Goal: Communication & Community: Ask a question

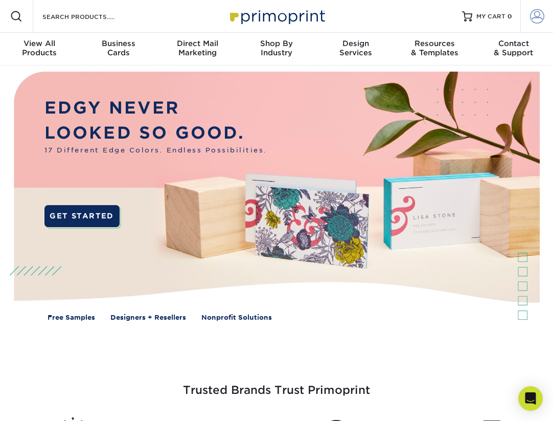
type input "[PERSON_NAME][EMAIL_ADDRESS][DOMAIN_NAME]"
click at [534, 13] on span at bounding box center [537, 16] width 14 height 14
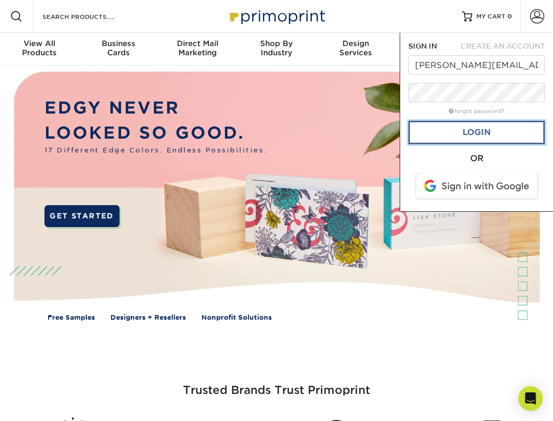
click at [492, 133] on link "Login" at bounding box center [477, 133] width 137 height 24
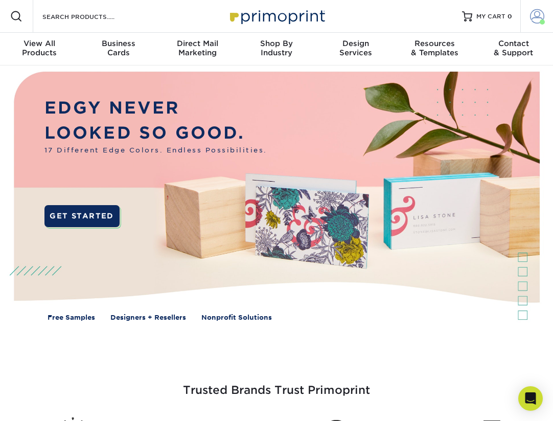
click at [541, 17] on span at bounding box center [537, 16] width 14 height 14
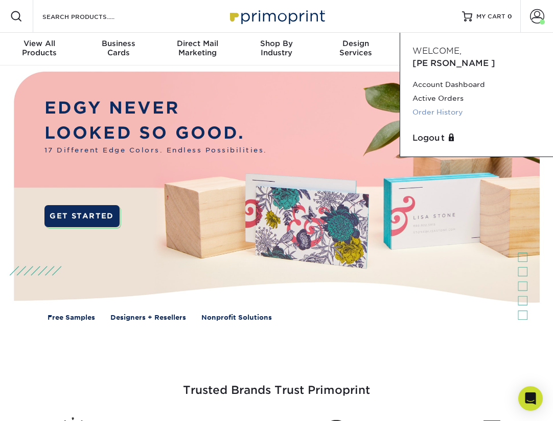
click at [452, 105] on link "Order History" at bounding box center [477, 112] width 128 height 14
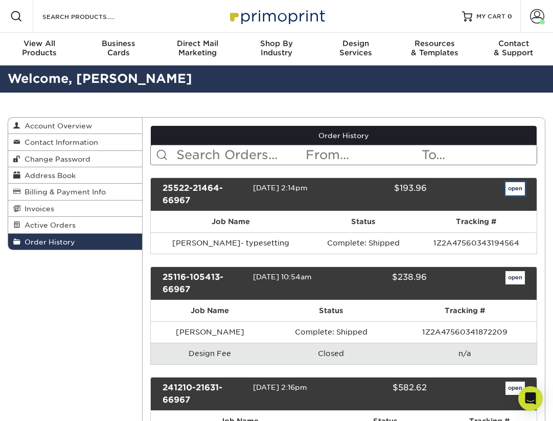
click at [506, 190] on link "open" at bounding box center [515, 188] width 19 height 13
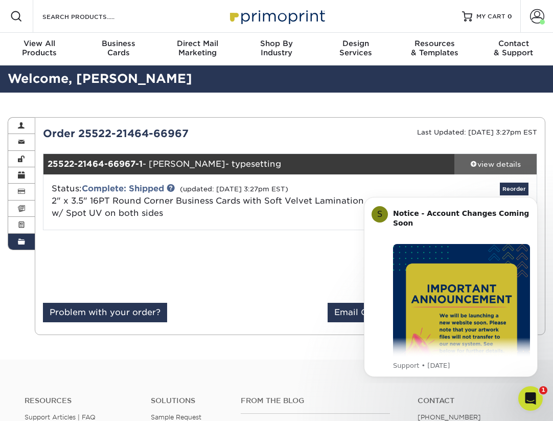
click at [498, 170] on link "view details" at bounding box center [496, 164] width 82 height 20
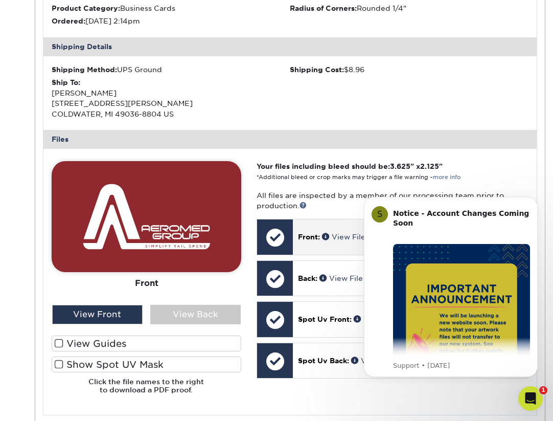
scroll to position [307, 0]
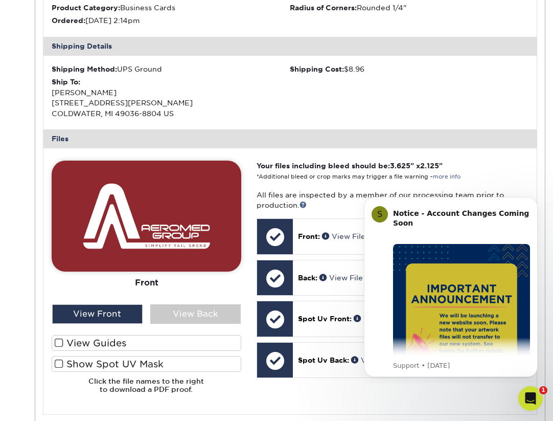
click at [162, 213] on img at bounding box center [147, 216] width 190 height 111
click at [200, 303] on div "Front Back" at bounding box center [147, 233] width 190 height 144
click at [190, 323] on div "View Back" at bounding box center [195, 313] width 91 height 19
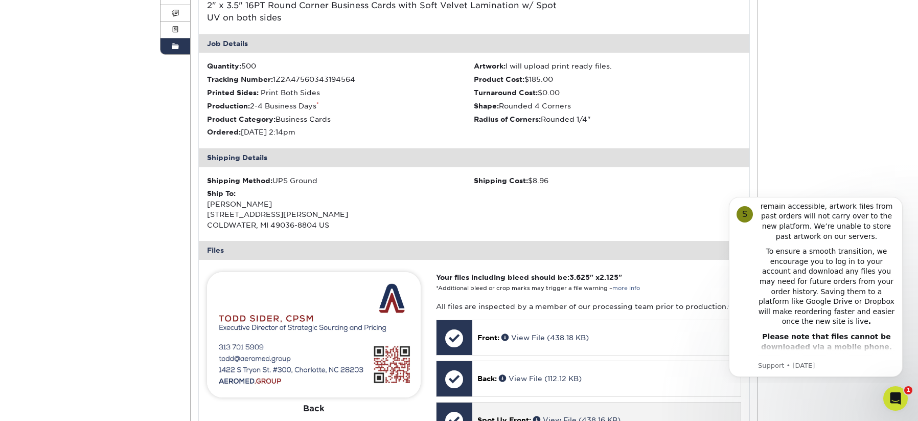
scroll to position [51, 0]
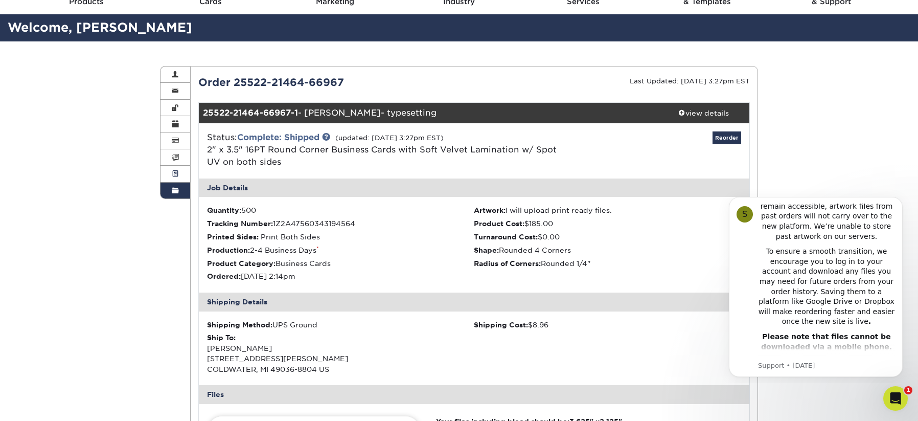
click at [176, 176] on span at bounding box center [175, 174] width 7 height 8
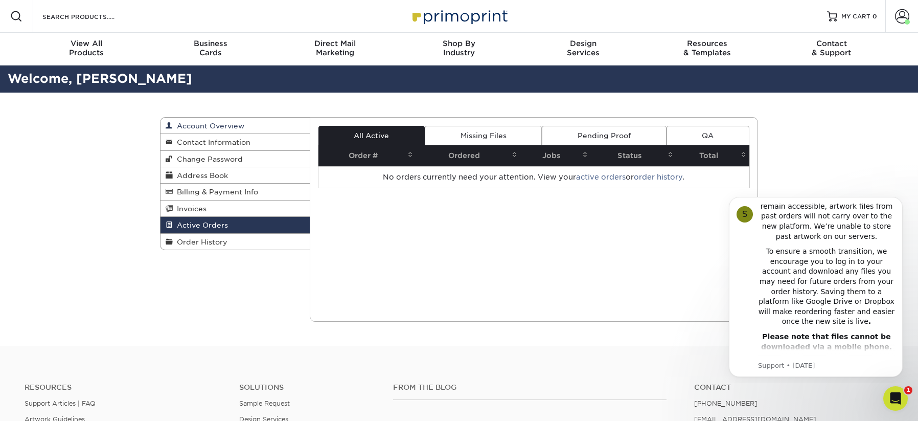
click at [204, 121] on link "Account Overview" at bounding box center [235, 126] width 149 height 16
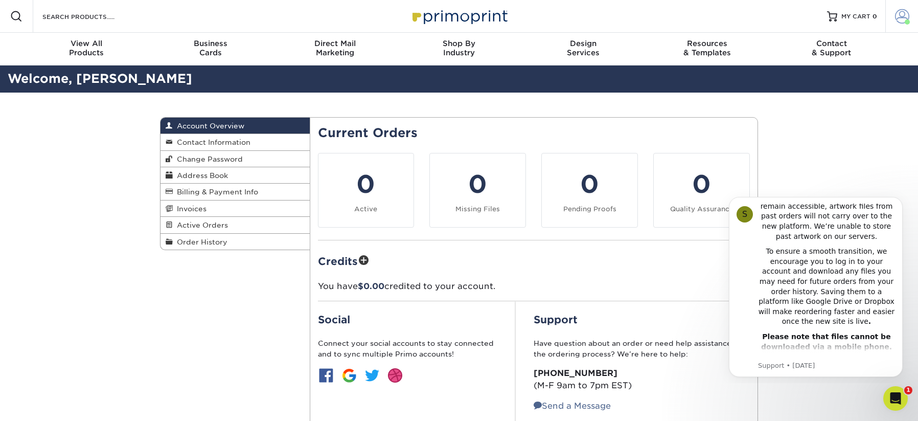
click at [553, 15] on span at bounding box center [902, 16] width 14 height 14
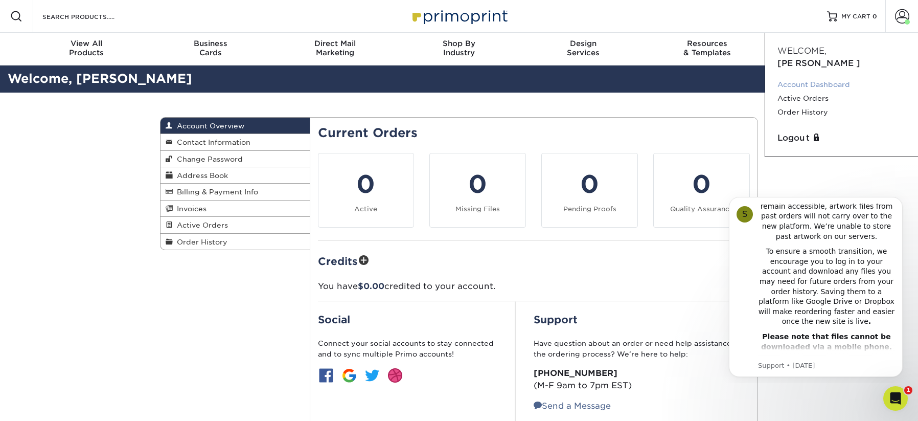
click at [553, 78] on link "Account Dashboard" at bounding box center [842, 85] width 128 height 14
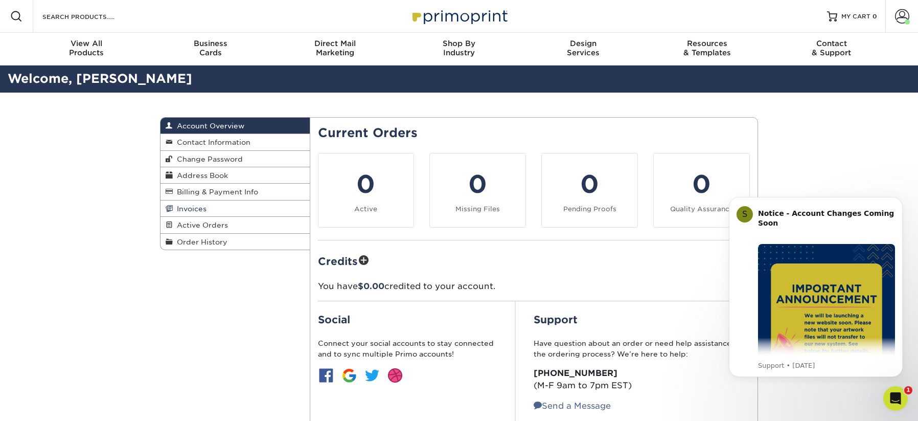
click at [196, 208] on span "Invoices" at bounding box center [190, 209] width 34 height 8
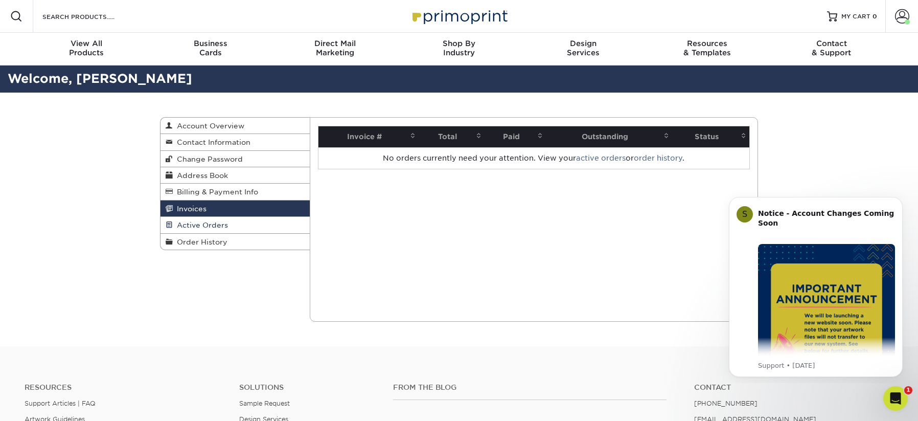
click at [202, 220] on link "Active Orders" at bounding box center [235, 225] width 149 height 16
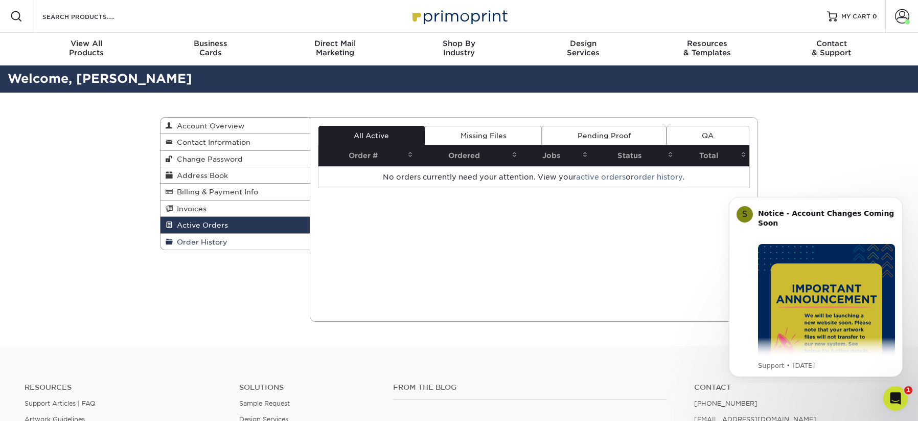
click at [181, 243] on span "Order History" at bounding box center [200, 242] width 55 height 8
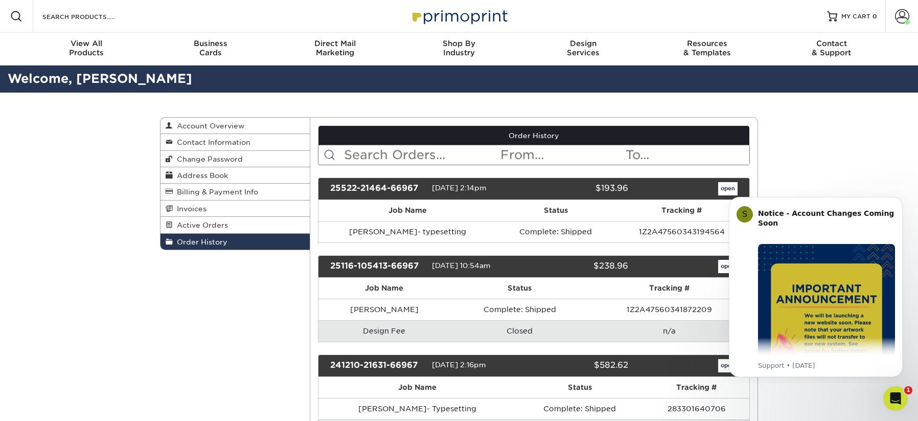
scroll to position [102, 0]
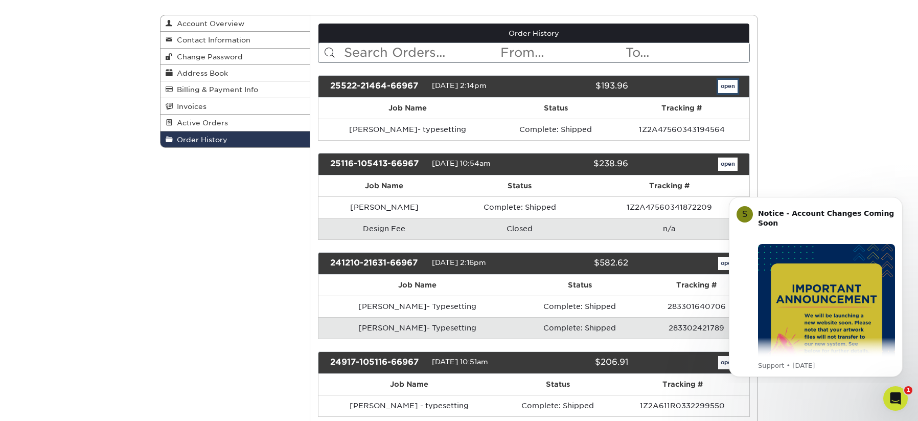
click at [727, 85] on link "open" at bounding box center [728, 86] width 19 height 13
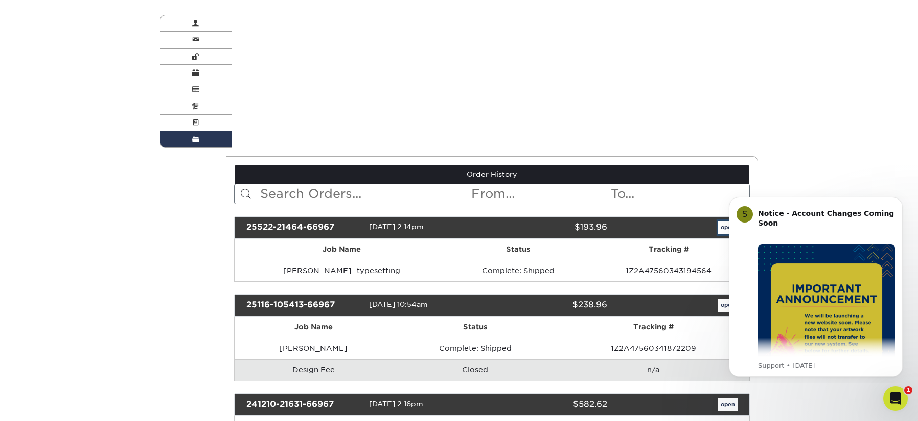
scroll to position [0, 0]
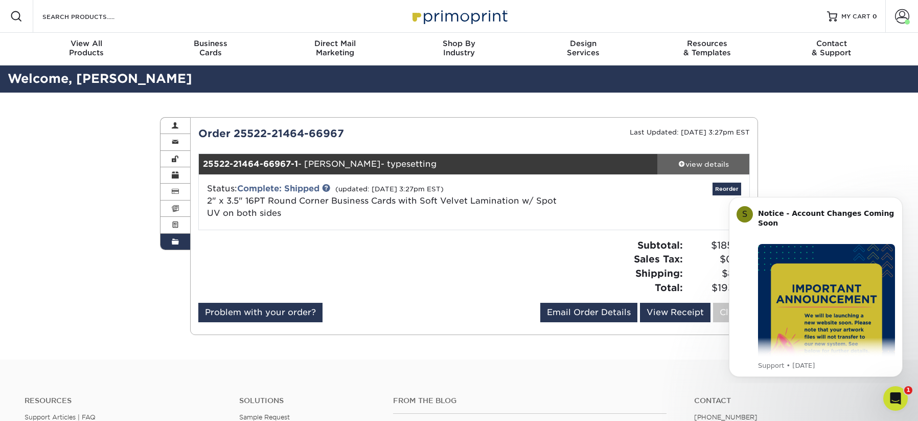
click at [668, 159] on div "view details" at bounding box center [704, 164] width 92 height 10
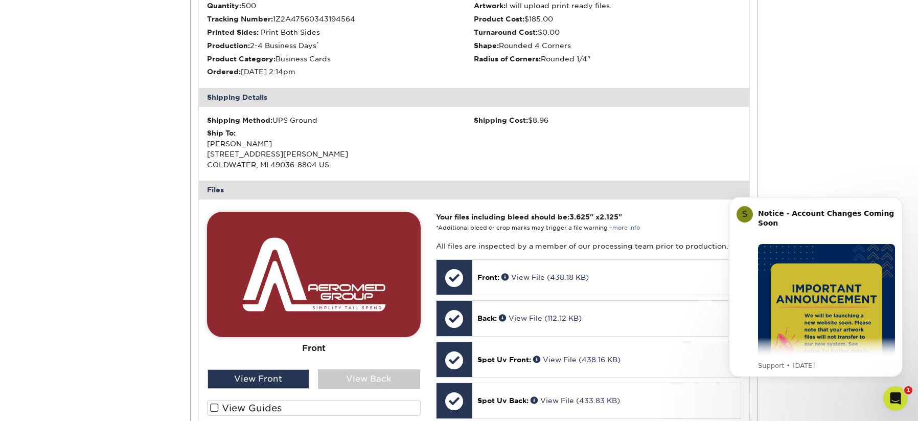
scroll to position [409, 0]
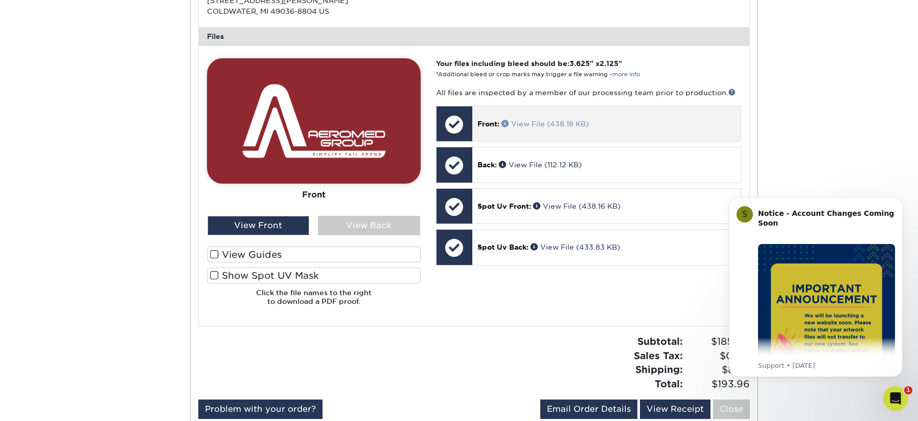
click at [566, 122] on link "View File (438.18 KB)" at bounding box center [545, 124] width 87 height 8
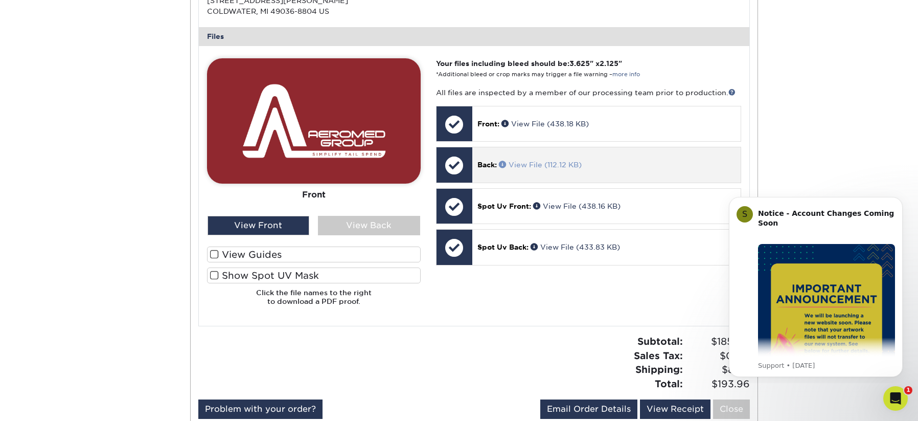
click at [551, 162] on link "View File (112.12 KB)" at bounding box center [540, 165] width 83 height 8
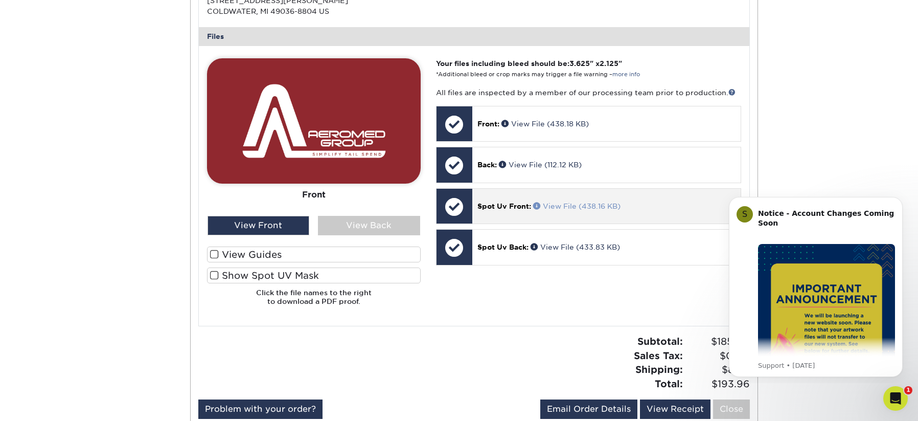
click at [587, 207] on link "View File (438.16 KB)" at bounding box center [576, 206] width 87 height 8
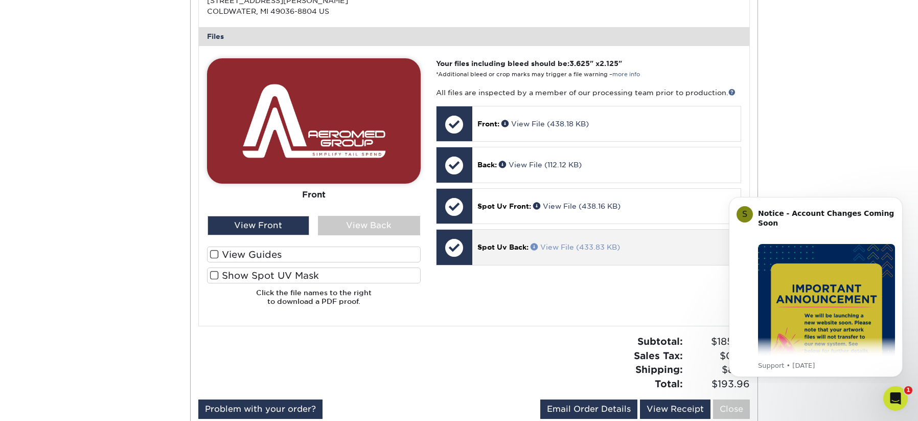
click at [601, 250] on link "View File (433.83 KB)" at bounding box center [575, 247] width 89 height 8
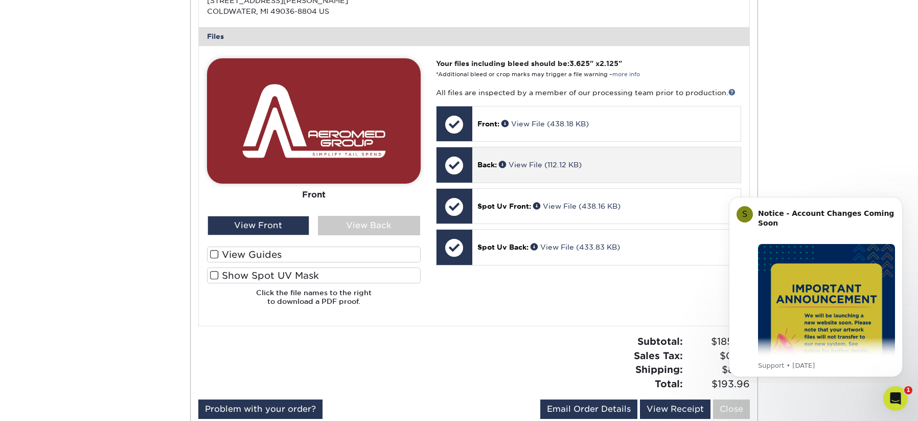
click at [564, 170] on p "Back: View File (112.12 KB)" at bounding box center [607, 165] width 258 height 10
click at [565, 164] on link "View File (112.12 KB)" at bounding box center [540, 165] width 83 height 8
click at [561, 169] on p "Back: View File (112.12 KB)" at bounding box center [607, 165] width 258 height 10
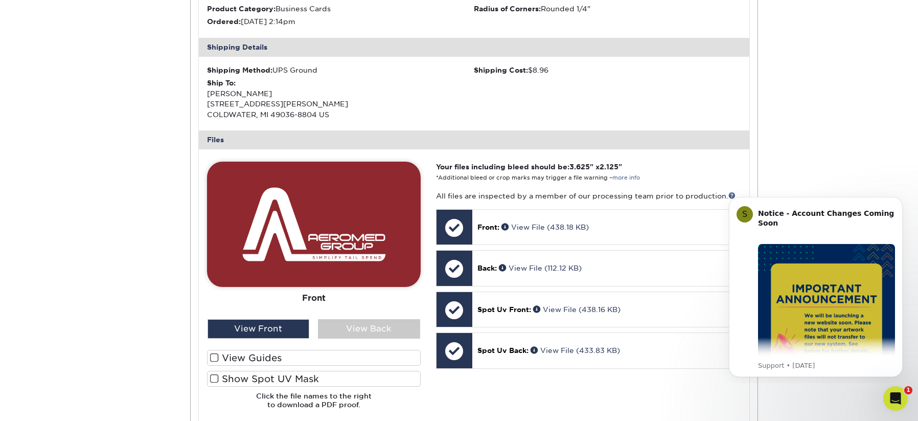
scroll to position [102, 0]
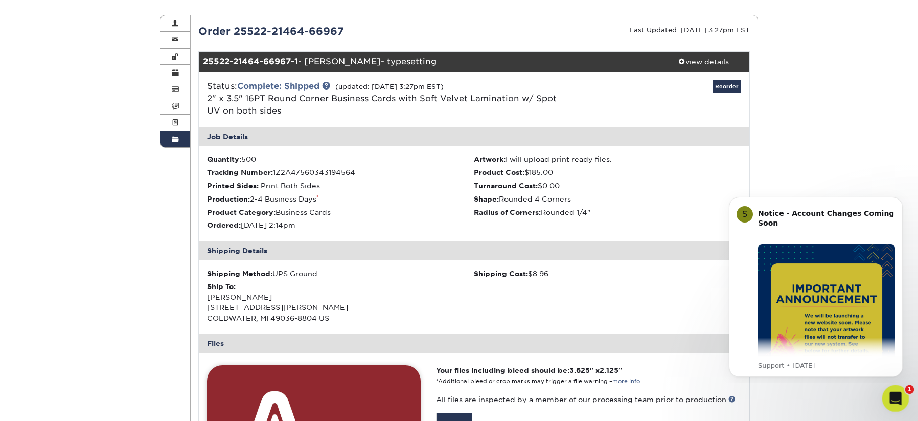
click at [886, 398] on icon "Open Intercom Messenger" at bounding box center [894, 397] width 17 height 17
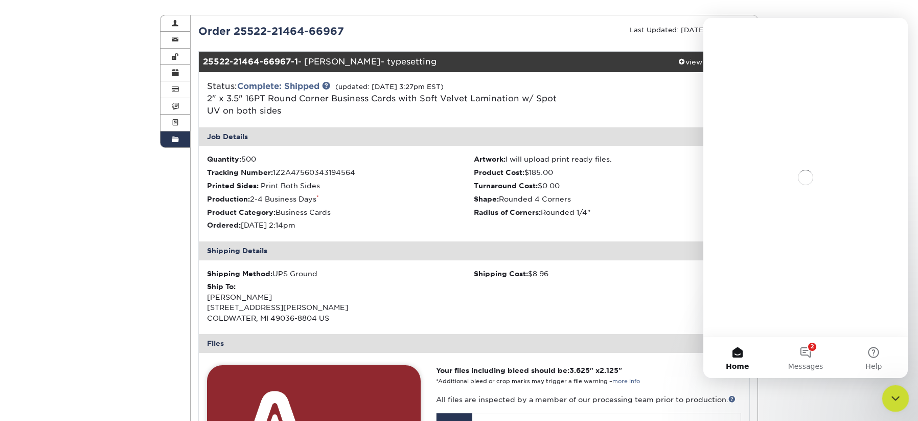
scroll to position [0, 0]
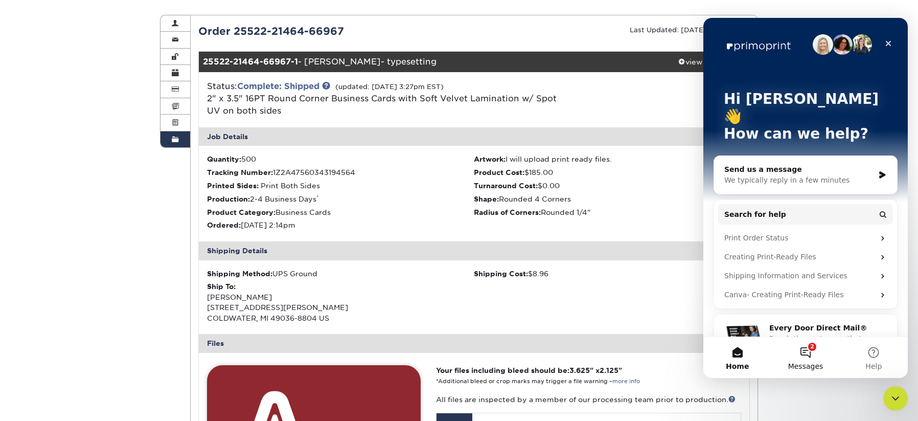
click at [808, 358] on button "2 Messages" at bounding box center [806, 357] width 68 height 41
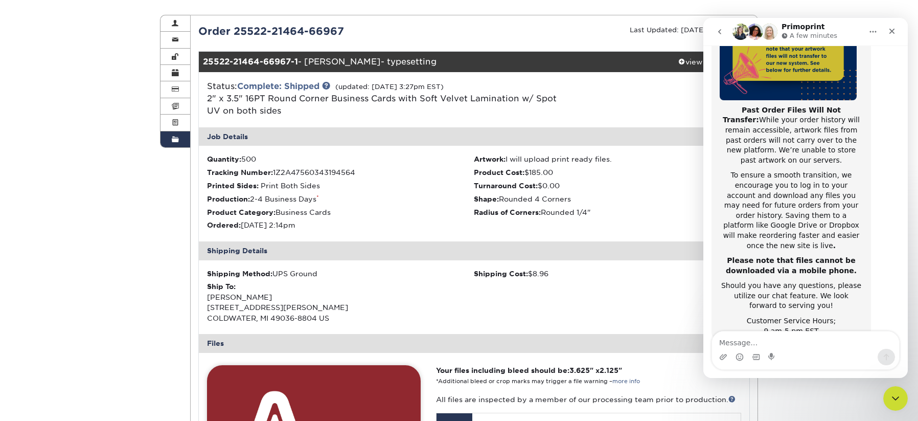
scroll to position [162, 0]
click at [723, 34] on icon "go back" at bounding box center [720, 32] width 8 height 8
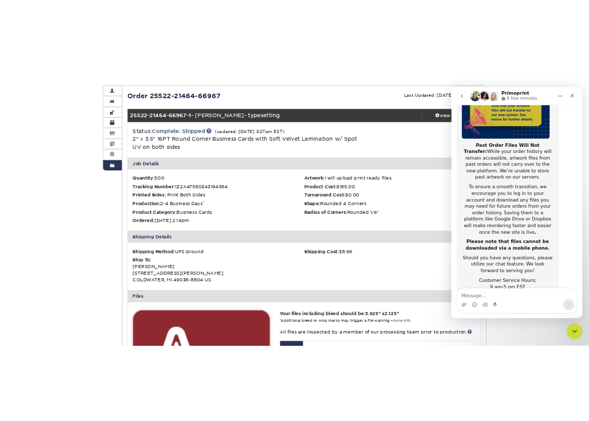
scroll to position [0, 0]
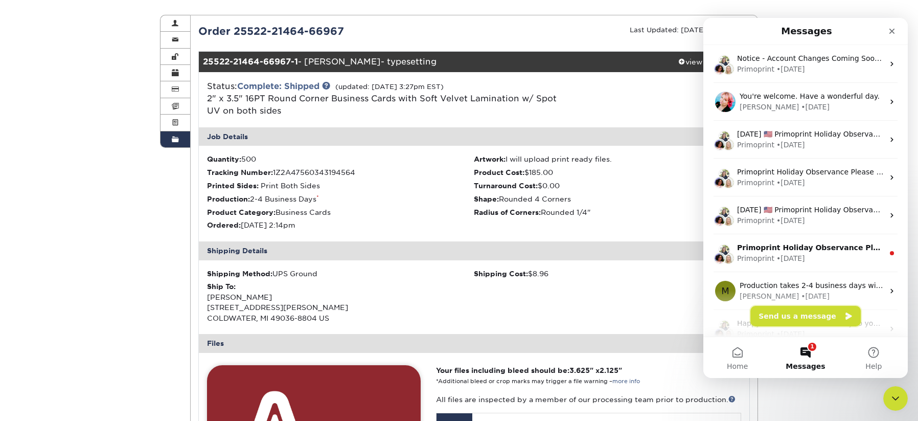
click at [803, 315] on button "Send us a message" at bounding box center [806, 316] width 110 height 20
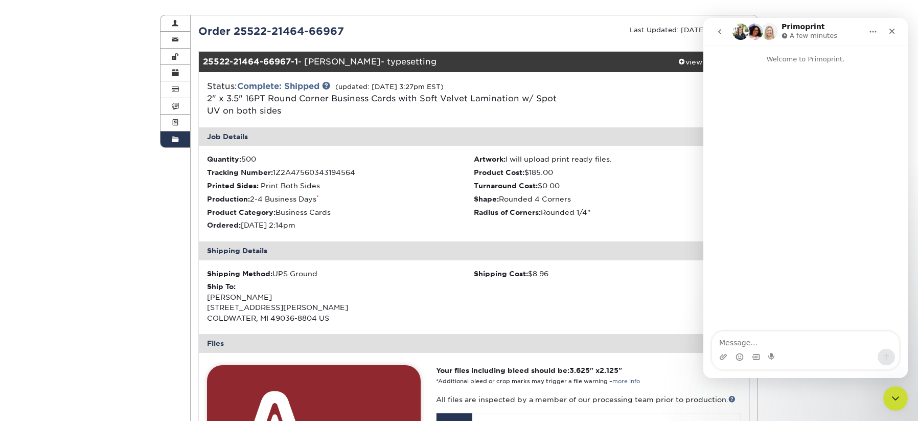
click at [775, 339] on textarea "Message…" at bounding box center [805, 339] width 187 height 17
click at [723, 335] on textarea "Hello I would like to use our normal business card template for a new employee" at bounding box center [805, 335] width 187 height 28
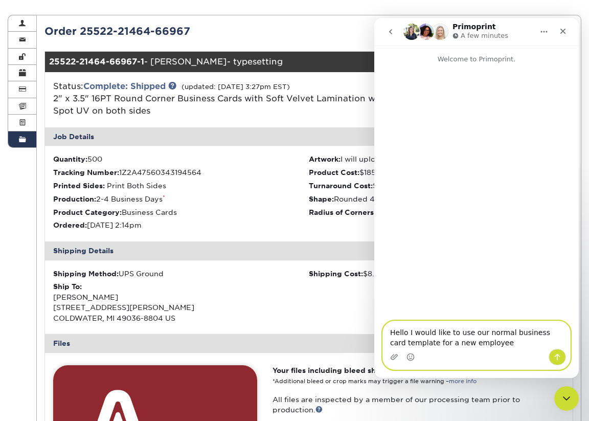
paste textarea "Name: [PERSON_NAME] Title: Vice President, People & Culture Number: [PHONE_NUMB…"
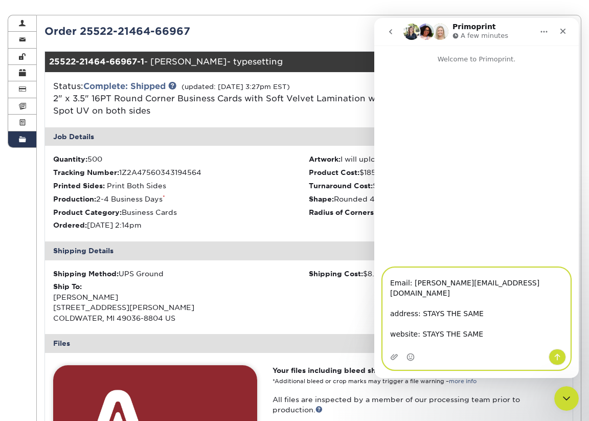
type textarea "Hello I would like to use our normal business card template for a new employee …"
click at [559, 361] on button "Send a message…" at bounding box center [557, 357] width 17 height 16
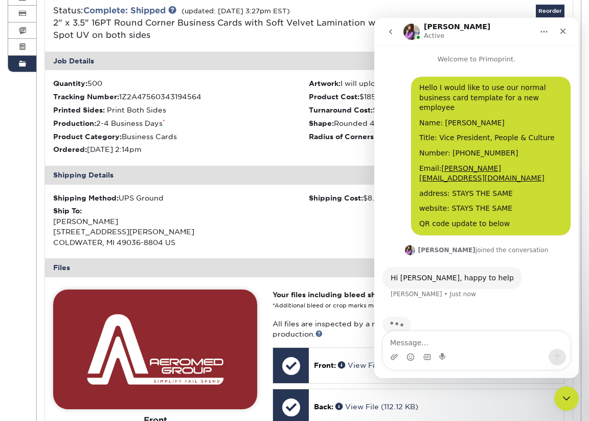
scroll to position [256, 0]
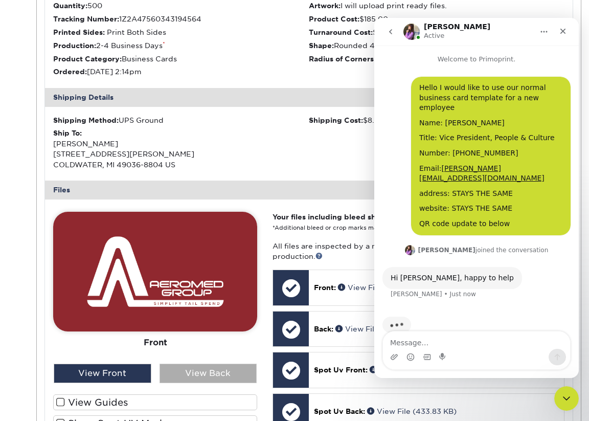
click at [181, 379] on div "View Back" at bounding box center [209, 373] width 98 height 19
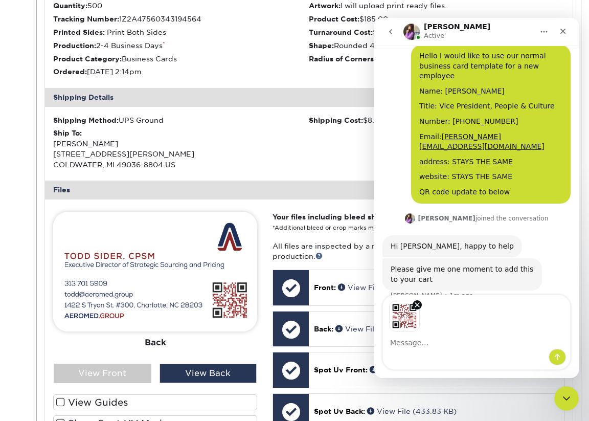
scroll to position [68, 0]
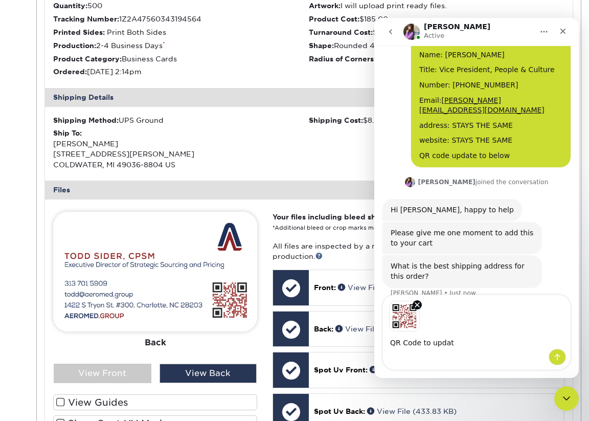
type textarea "QR Code to update"
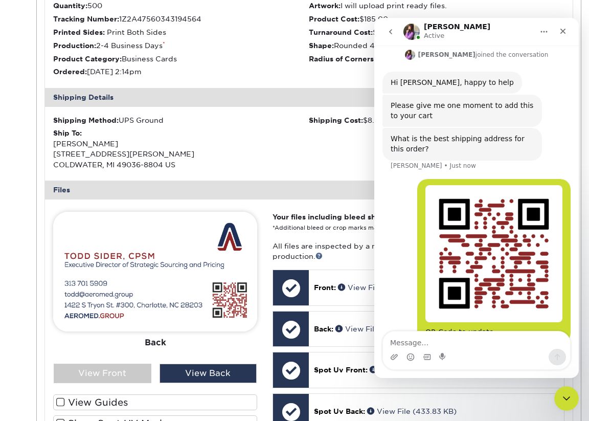
scroll to position [198, 0]
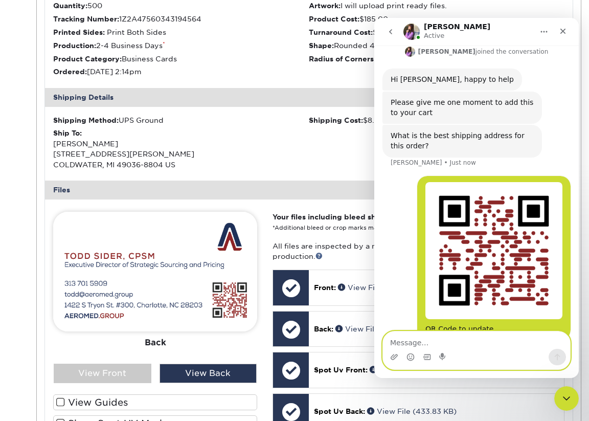
click at [424, 343] on textarea "Message…" at bounding box center [476, 339] width 187 height 17
paste textarea "[STREET_ADDRESS]. City, [GEOGRAPHIC_DATA]"
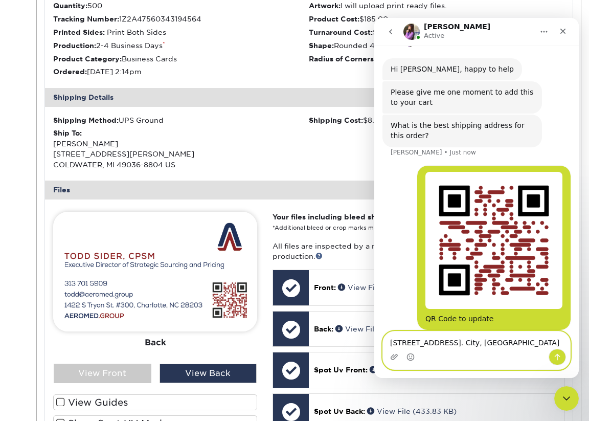
type textarea "[STREET_ADDRESS]. City, [GEOGRAPHIC_DATA]"
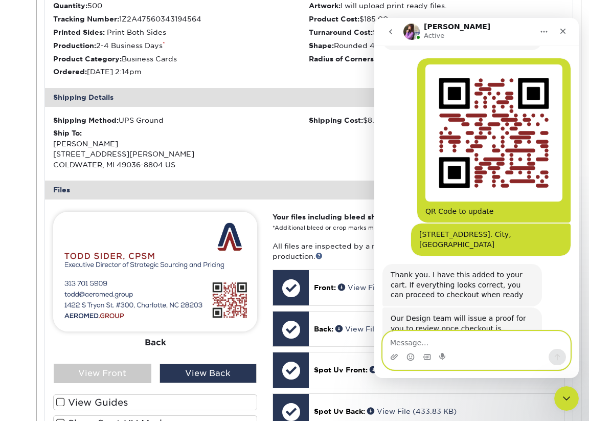
scroll to position [305, 0]
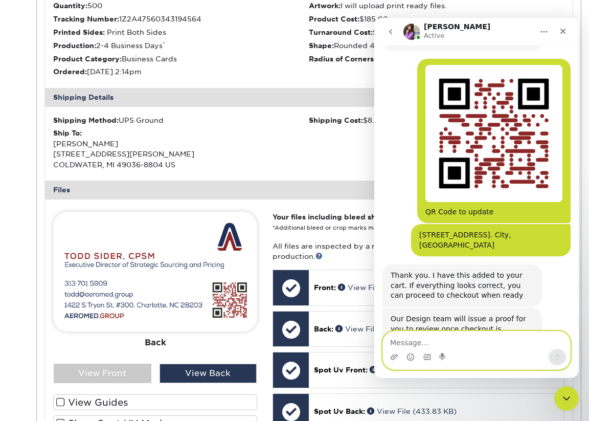
click at [465, 348] on textarea "Message…" at bounding box center [476, 339] width 187 height 17
type textarea "great thanks!"
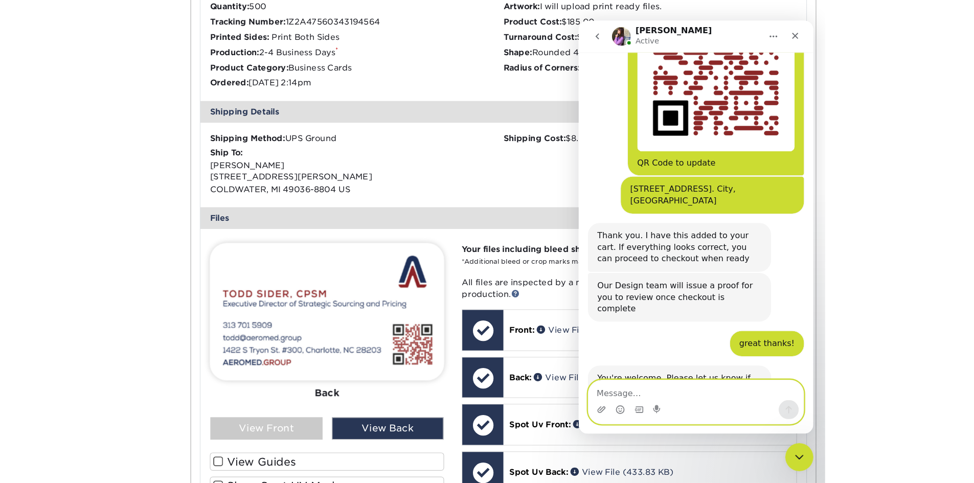
scroll to position [376, 0]
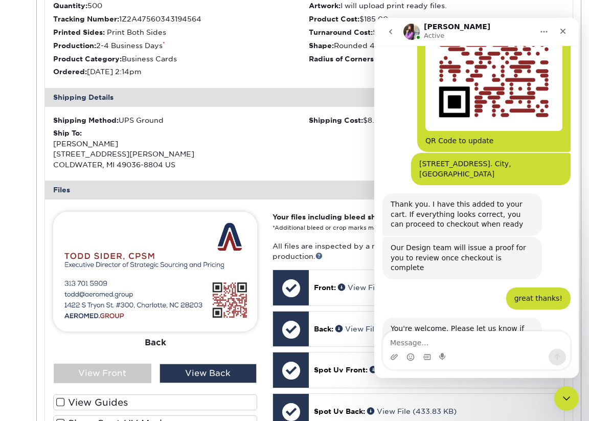
click at [516, 159] on div "[STREET_ADDRESS]. City, [GEOGRAPHIC_DATA]" at bounding box center [490, 169] width 143 height 20
copy div "[STREET_ADDRESS]. City, [GEOGRAPHIC_DATA]"
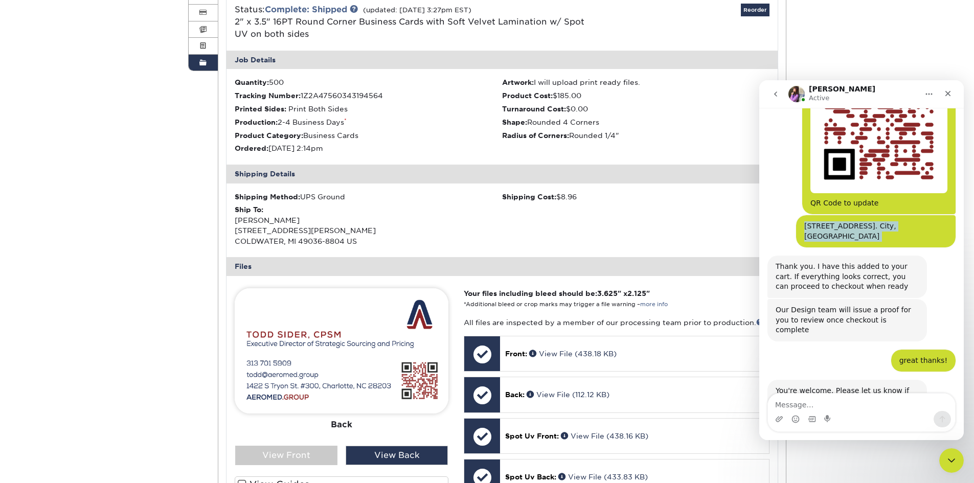
scroll to position [0, 0]
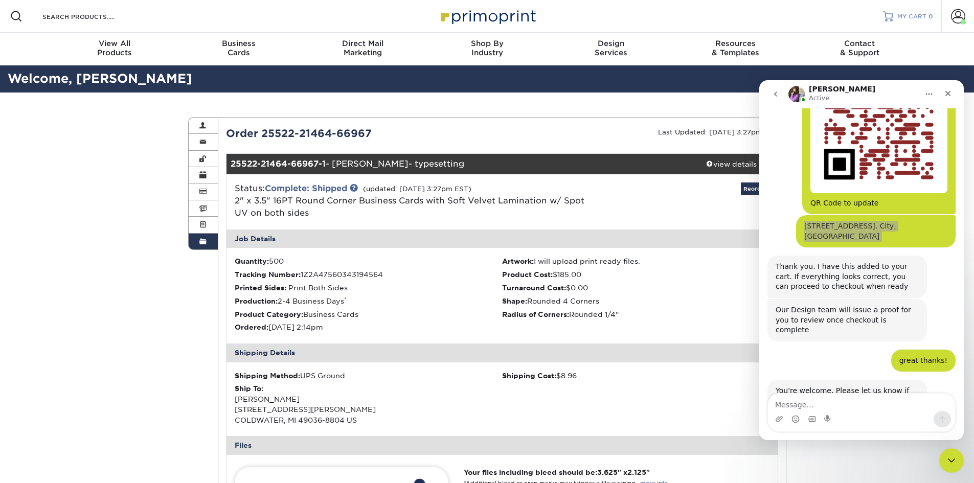
click at [889, 11] on link "MY CART 0" at bounding box center [908, 16] width 50 height 33
